Goal: Find specific page/section: Find specific page/section

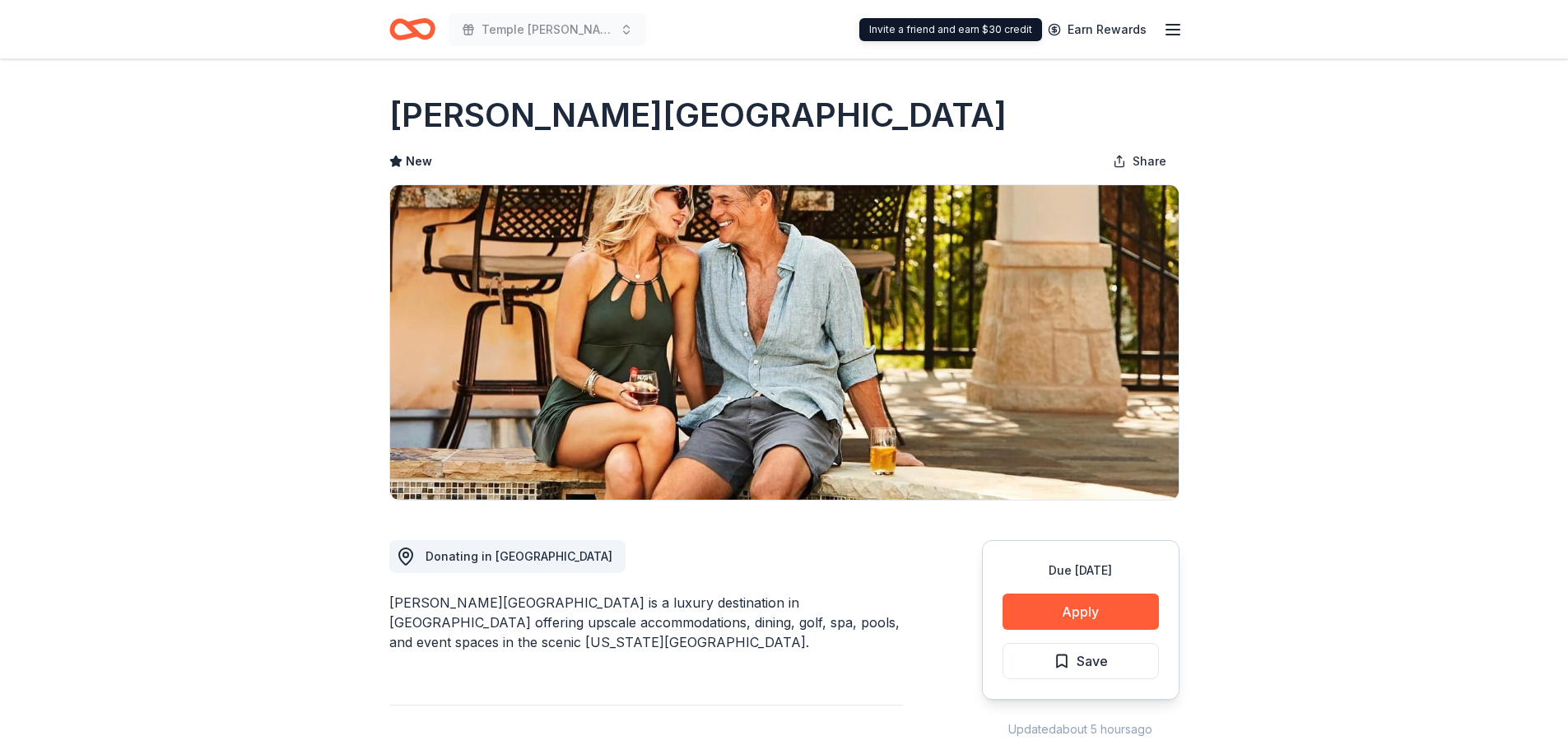
click at [1165, 23] on icon "button" at bounding box center [1173, 30] width 20 height 20
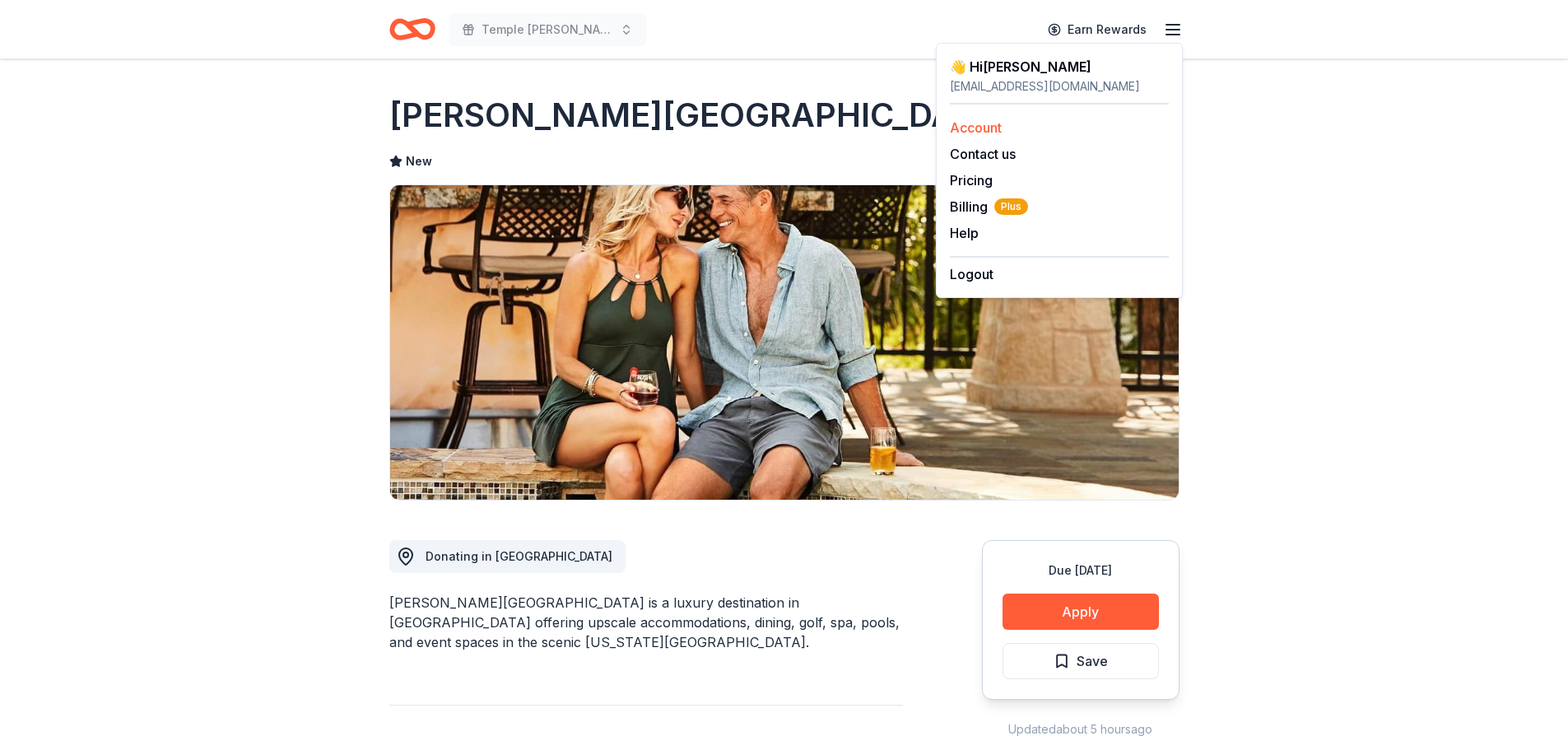
click at [983, 126] on link "Account" at bounding box center [975, 128] width 52 height 16
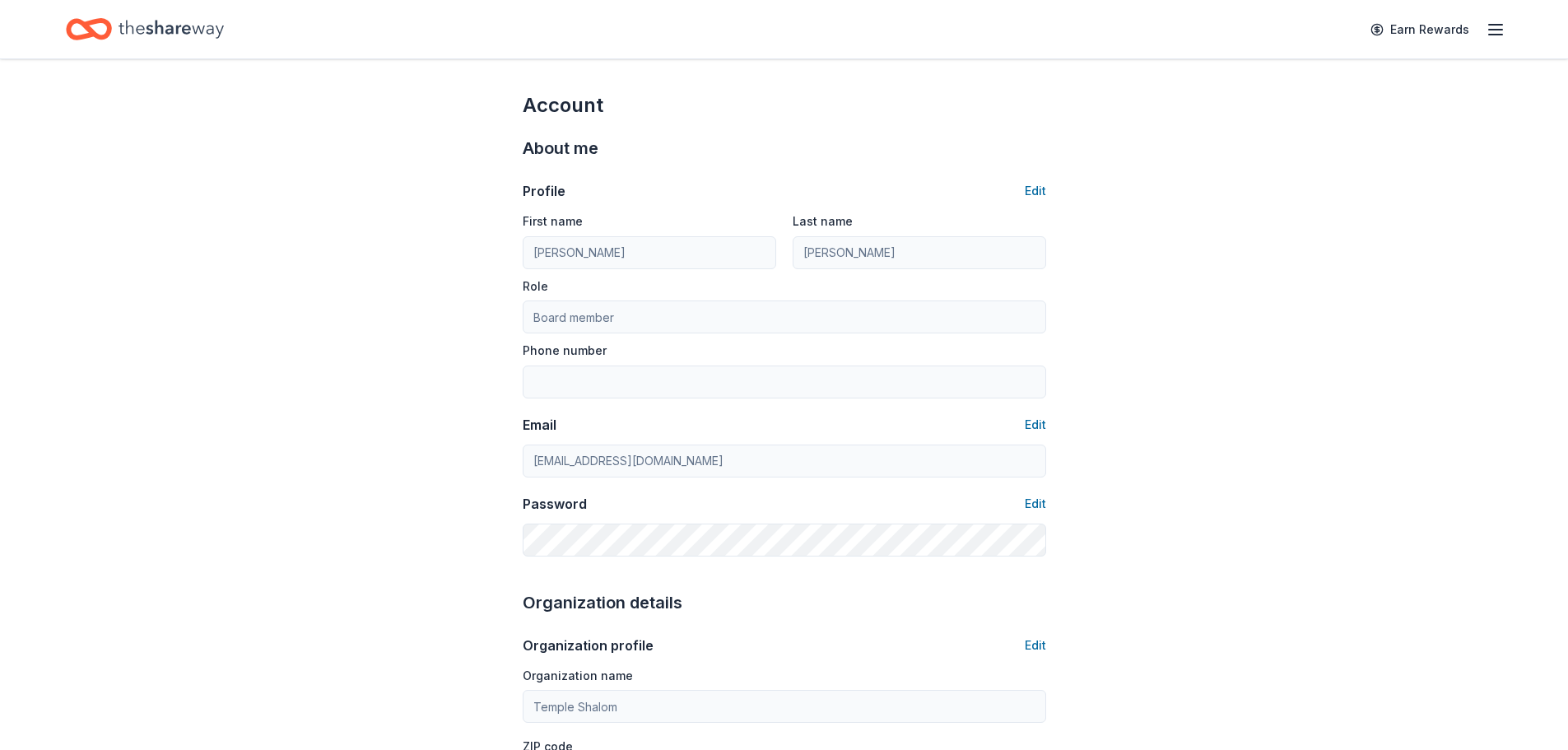
click at [124, 21] on icon "Home" at bounding box center [172, 29] width 106 height 34
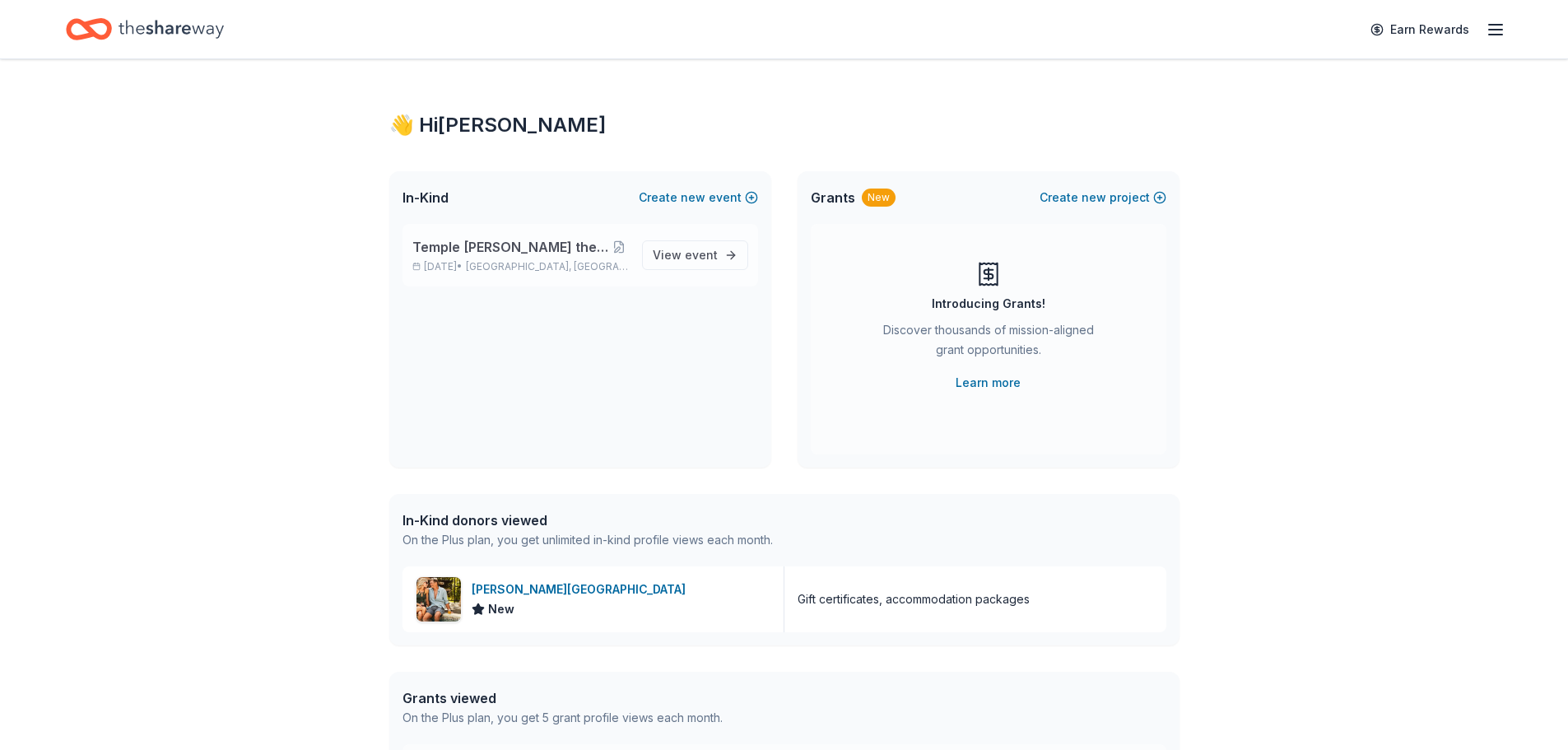
click at [479, 240] on span "Temple [PERSON_NAME] the Kids Golf Tournament" at bounding box center [510, 247] width 197 height 20
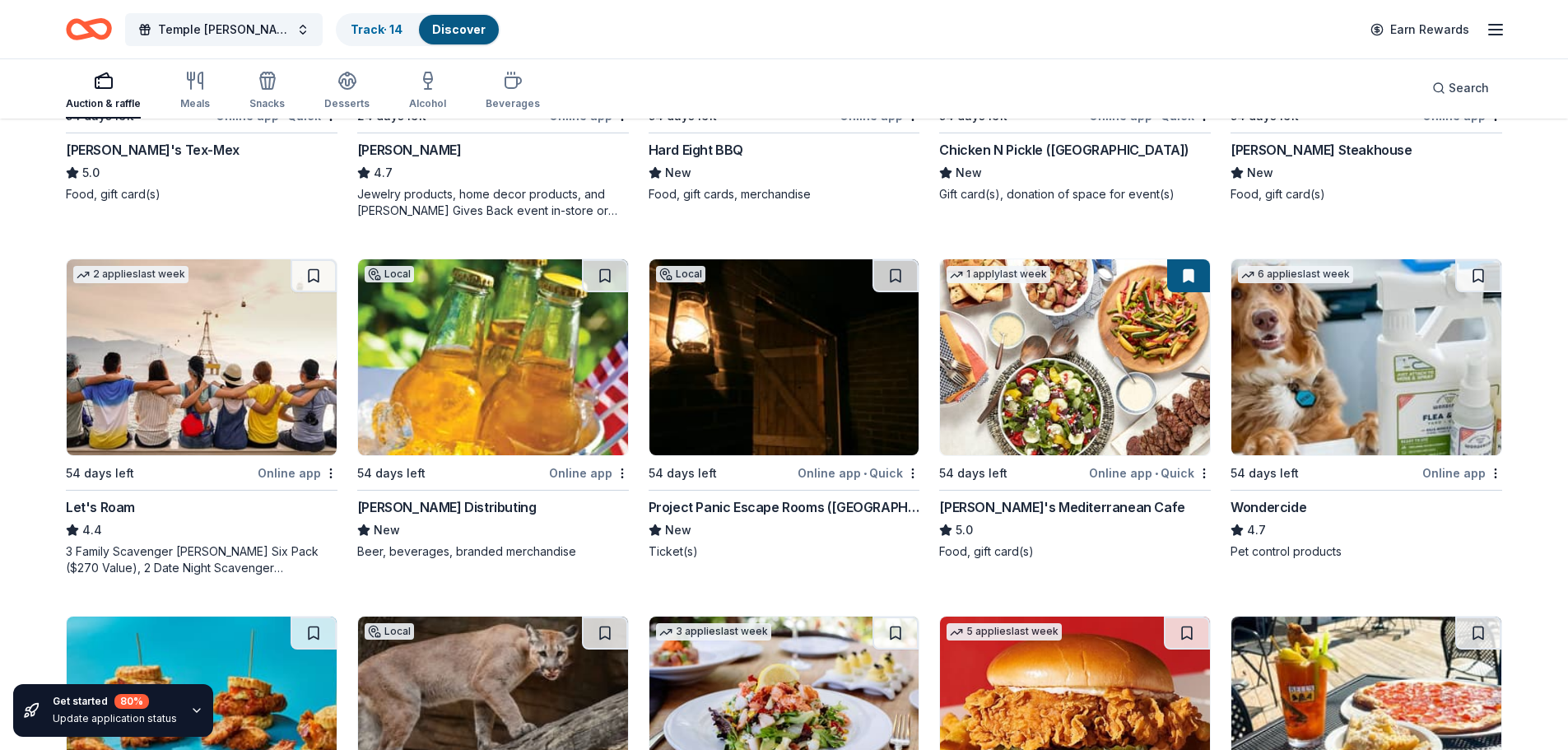
scroll to position [823, 0]
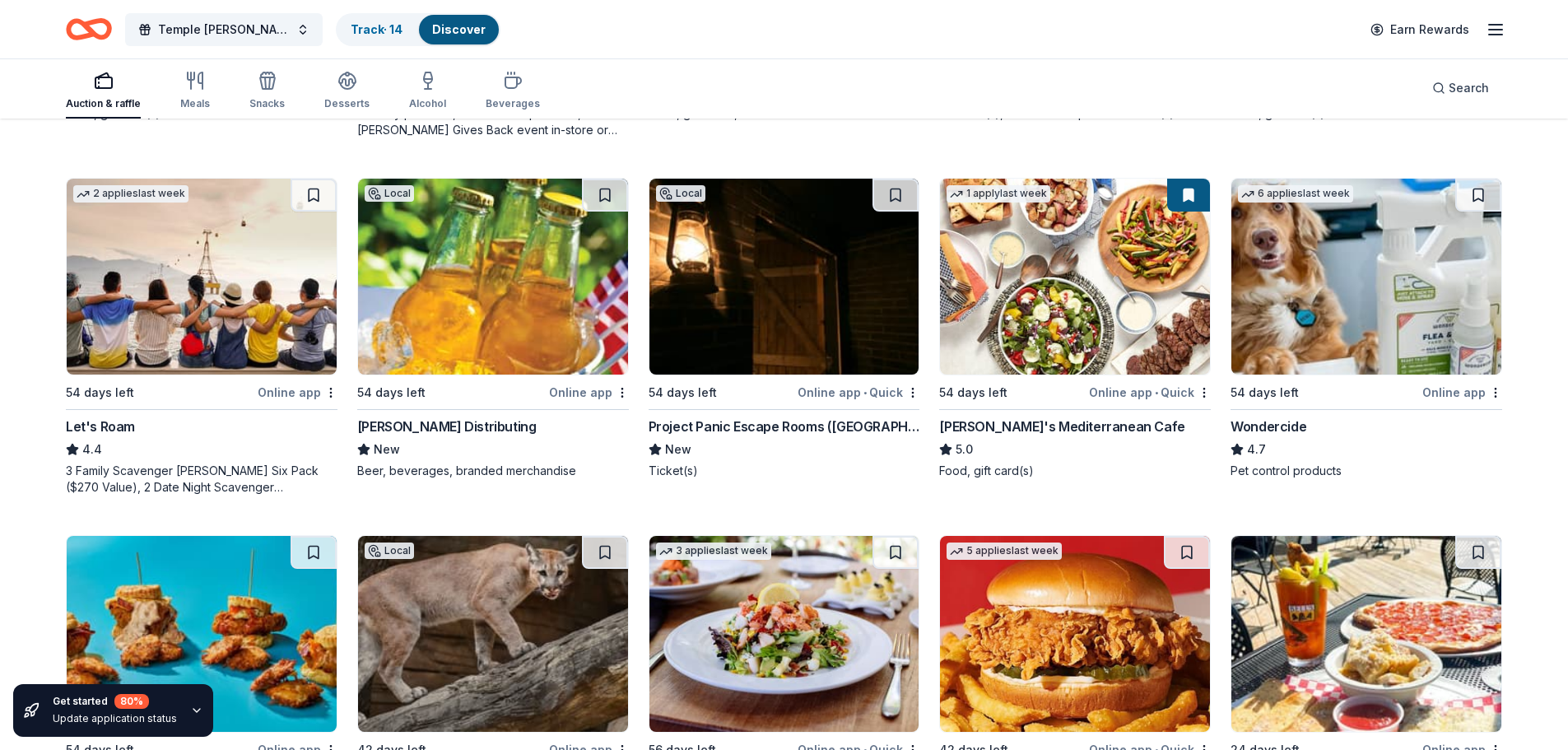
click at [314, 396] on div "Online app" at bounding box center [297, 392] width 80 height 21
